Goal: Task Accomplishment & Management: Use online tool/utility

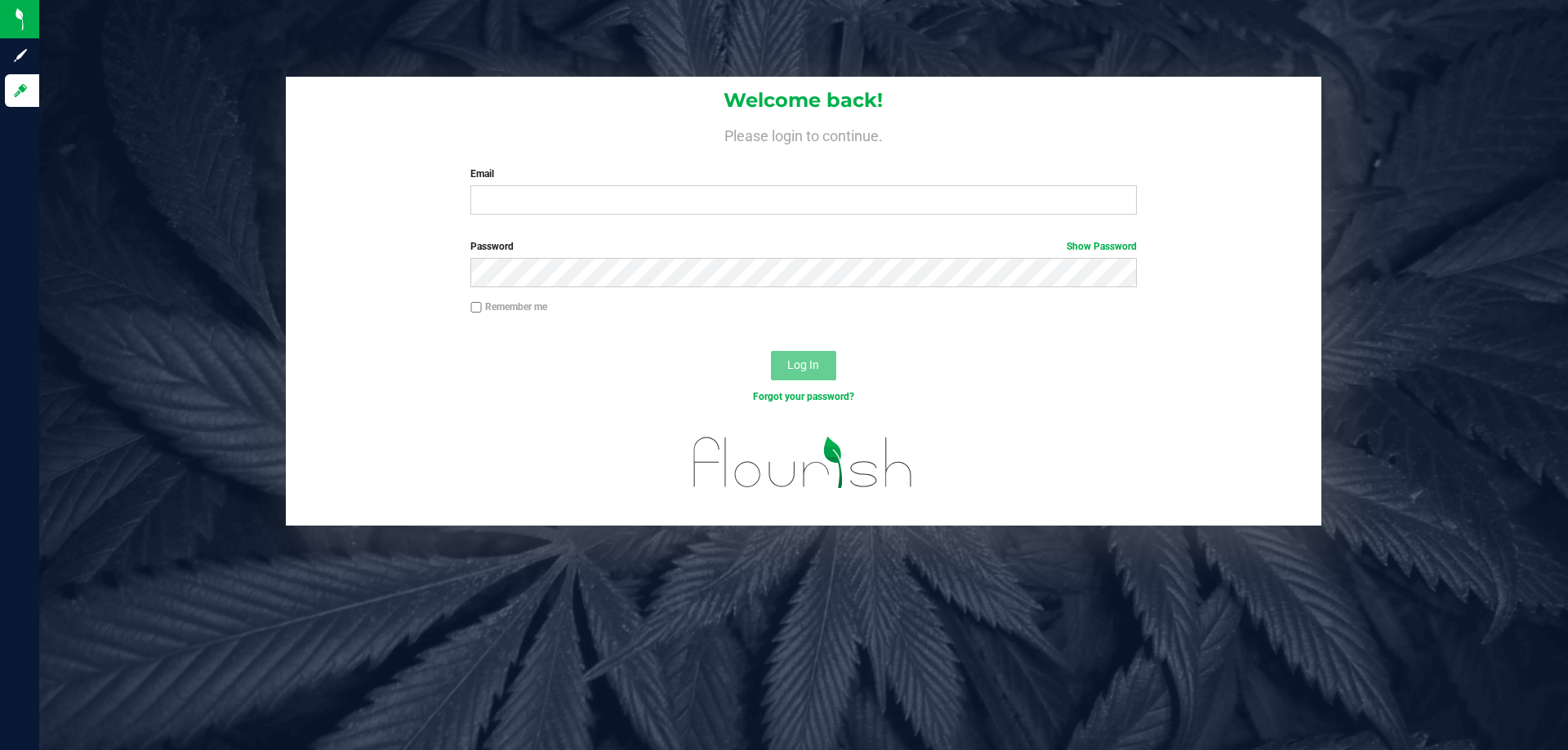
click at [796, 216] on div "Welcome back! Please login to continue. Email Required Please format your email…" at bounding box center [803, 152] width 1036 height 151
click at [800, 210] on input "Email" at bounding box center [803, 200] width 666 height 29
type input "[EMAIL_ADDRESS][DOMAIN_NAME]"
click at [771, 351] on button "Log In" at bounding box center [803, 366] width 66 height 29
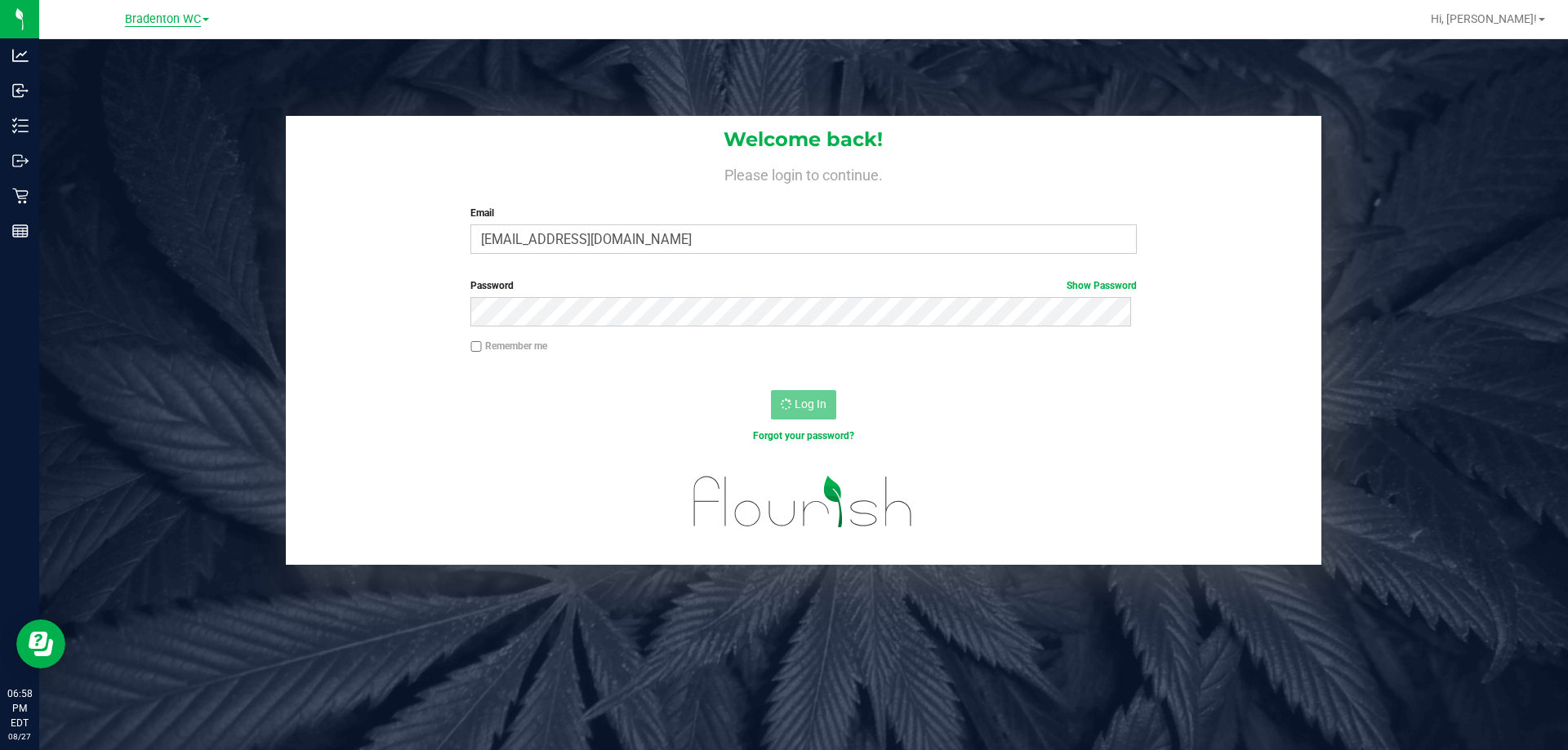
click at [200, 23] on span "Bradenton WC" at bounding box center [162, 19] width 76 height 15
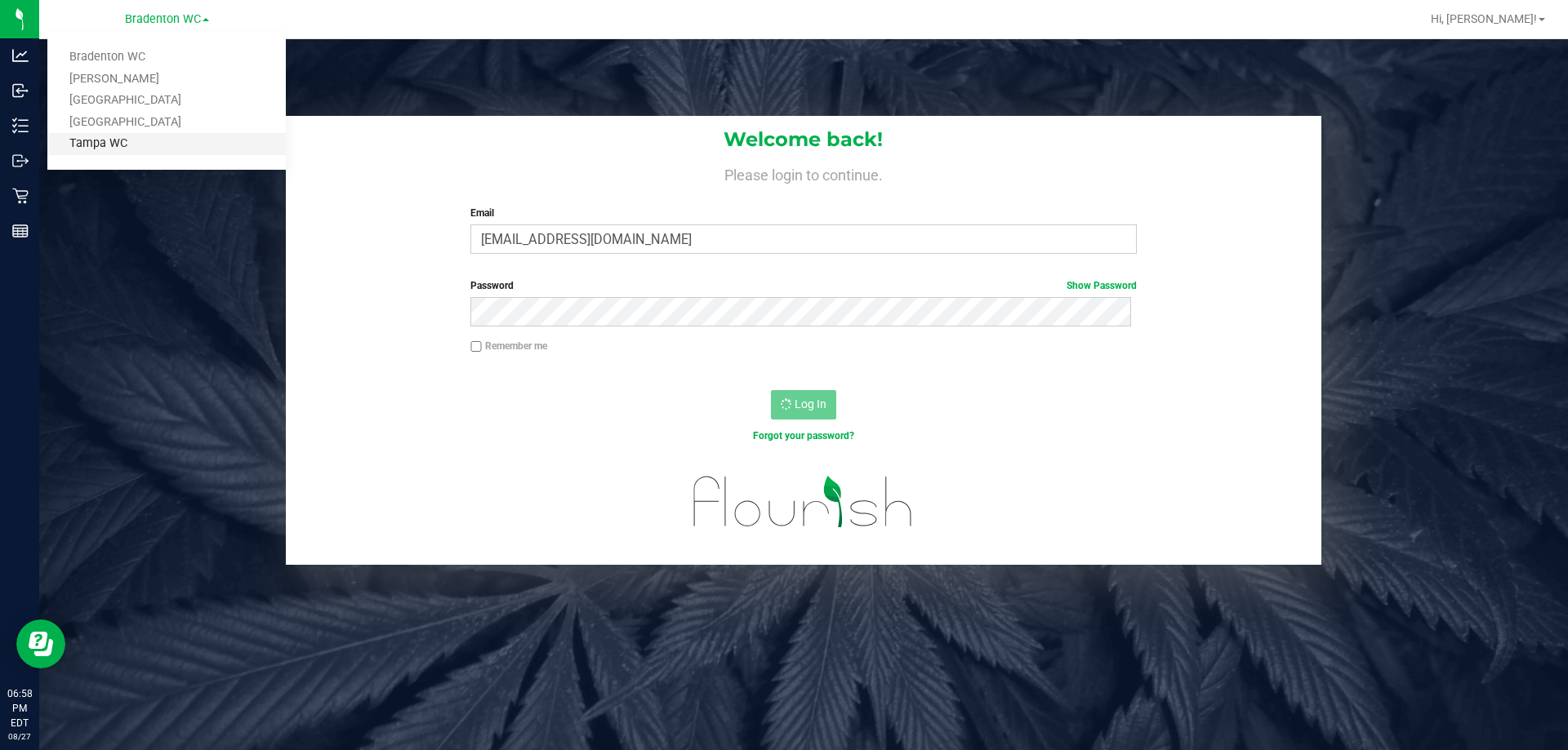
click at [116, 145] on link "Tampa WC" at bounding box center [166, 144] width 239 height 22
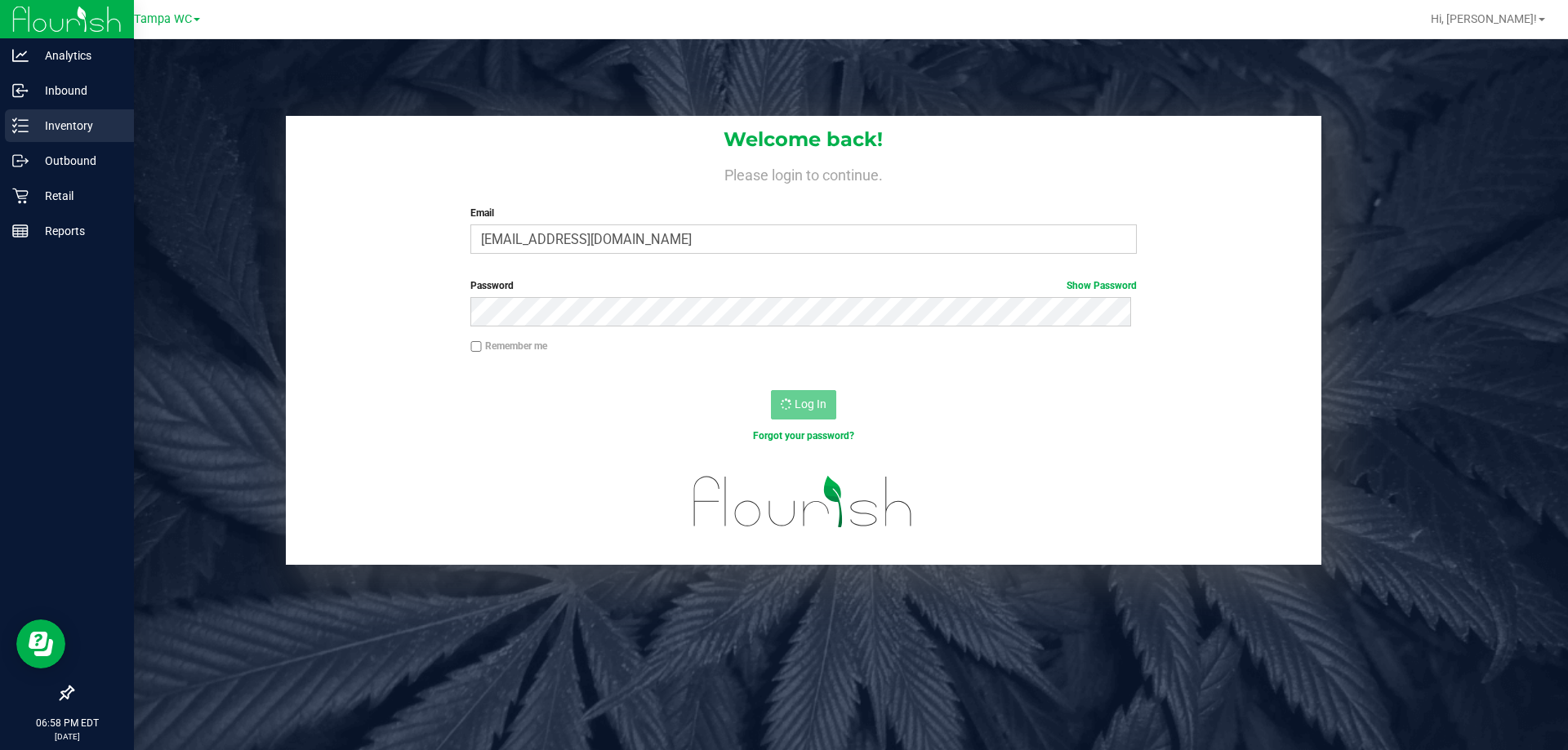
click at [29, 124] on p "Inventory" at bounding box center [78, 126] width 98 height 20
click at [58, 191] on p "Retail" at bounding box center [78, 196] width 98 height 20
click at [71, 133] on p "Inventory" at bounding box center [78, 126] width 98 height 20
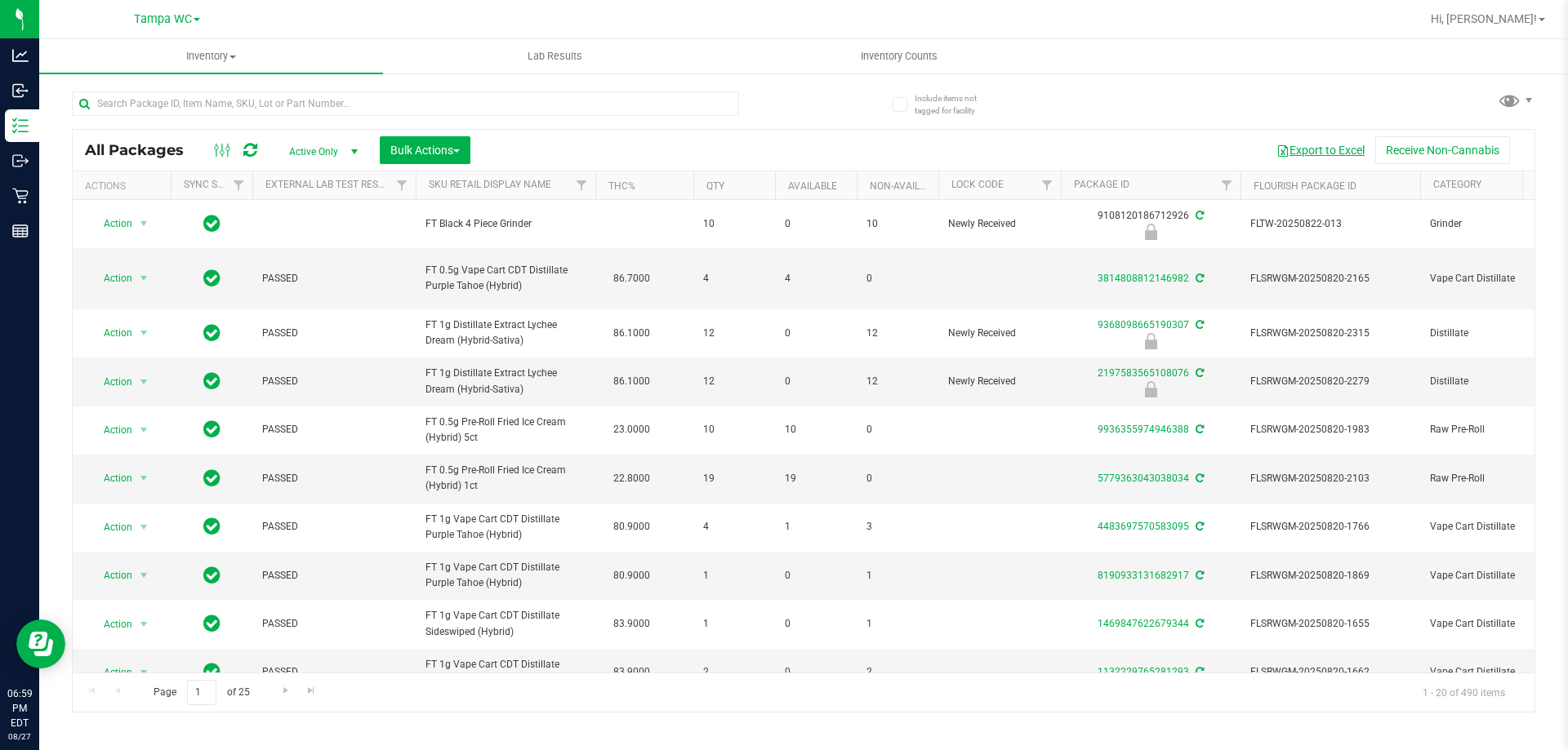
click at [1301, 138] on button "Export to Excel" at bounding box center [1320, 150] width 109 height 27
